Goal: Find specific fact: Find specific fact

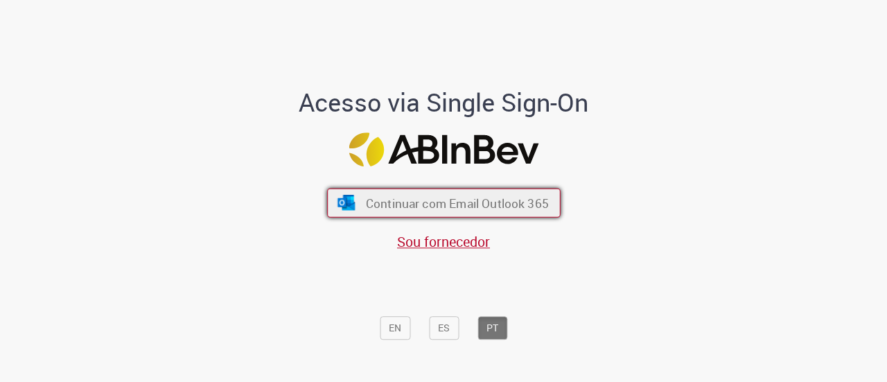
click at [486, 199] on span "Continuar com Email Outlook 365" at bounding box center [456, 203] width 183 height 16
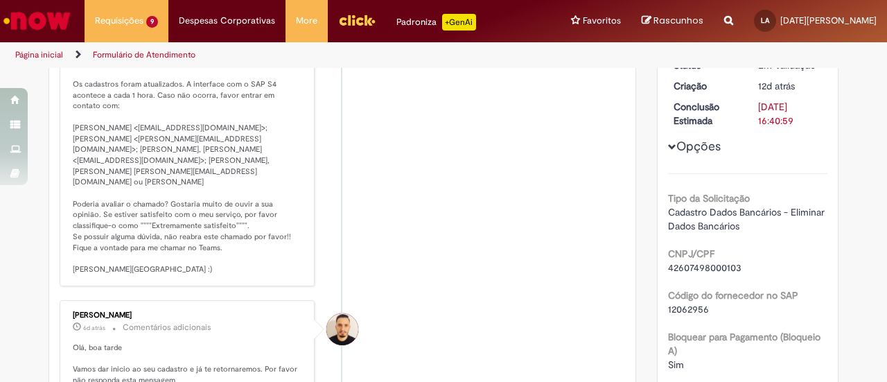
scroll to position [237, 0]
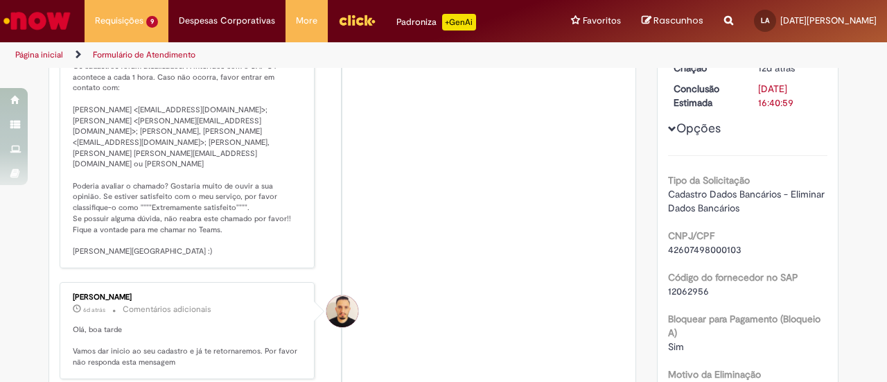
click at [722, 243] on span "42607498000103" at bounding box center [704, 249] width 73 height 12
copy span "42607498000103"
